Goal: Book appointment/travel/reservation

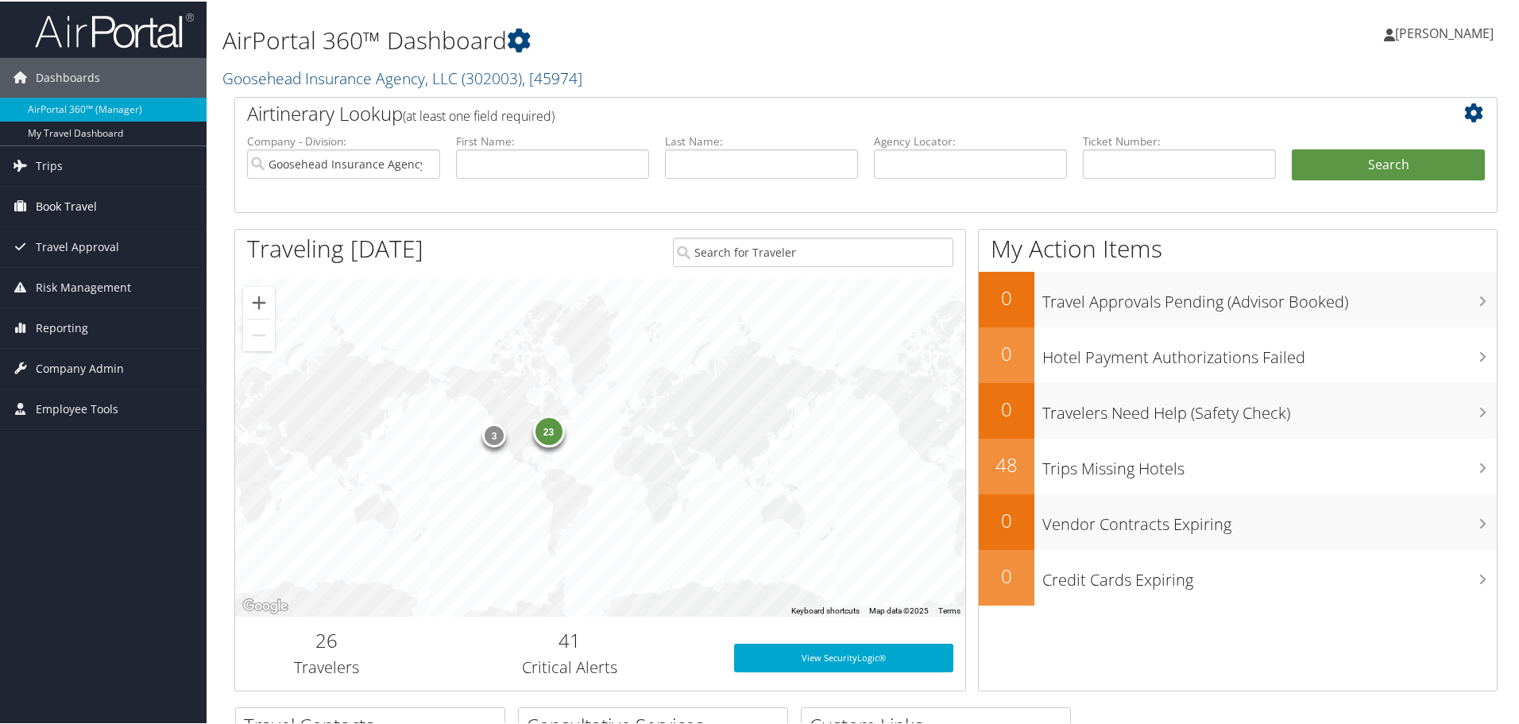
click at [89, 209] on span "Book Travel" at bounding box center [66, 205] width 61 height 40
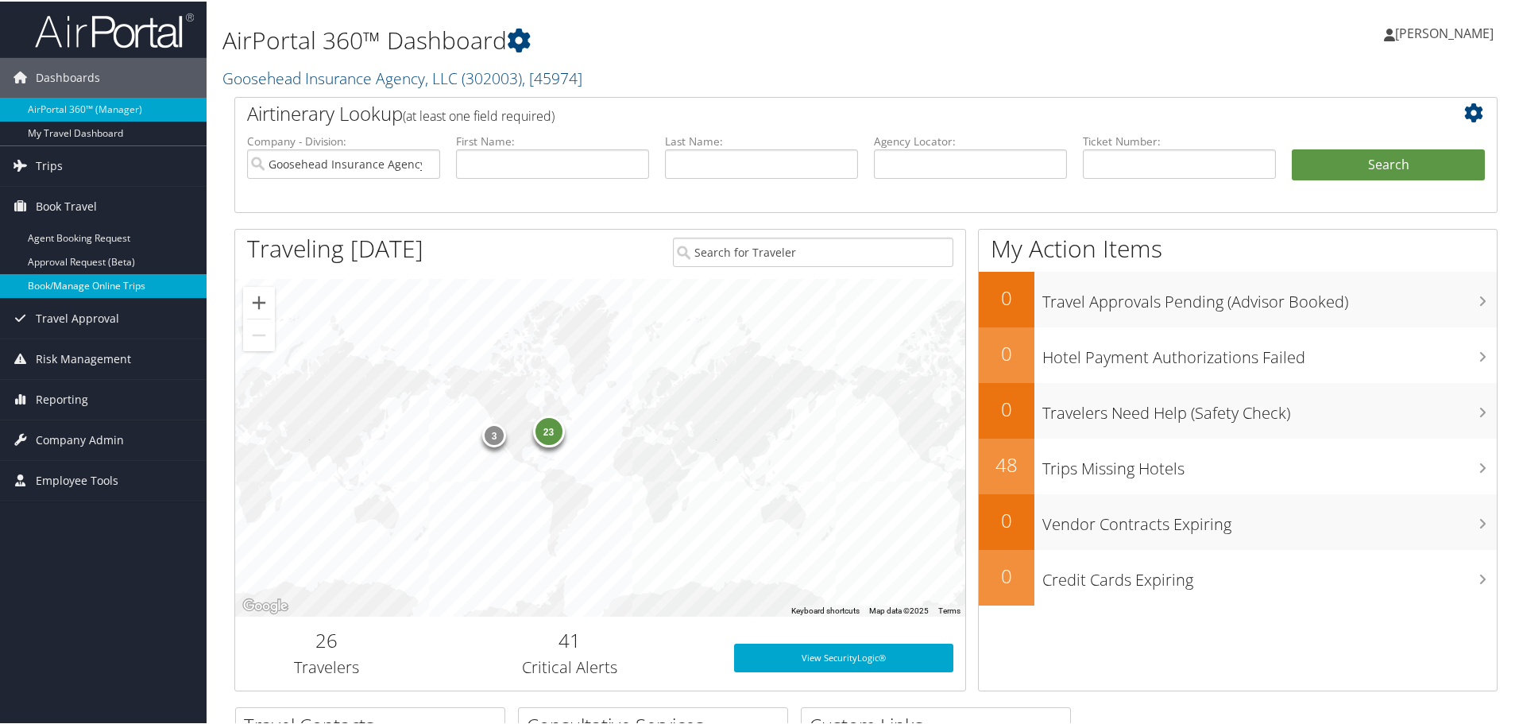
click at [107, 277] on link "Book/Manage Online Trips" at bounding box center [103, 284] width 207 height 24
